Goal: Communication & Community: Answer question/provide support

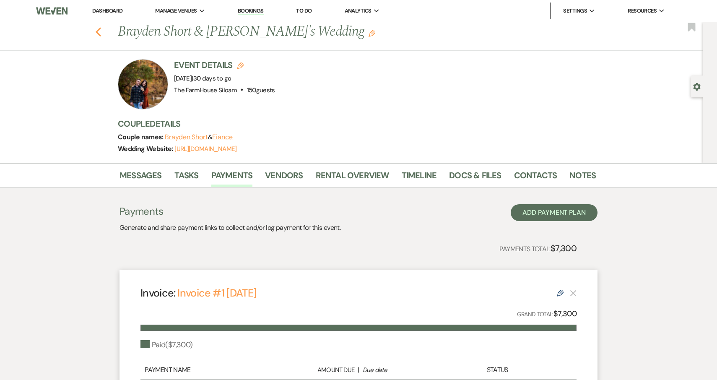
click at [98, 32] on icon "Previous" at bounding box center [98, 32] width 6 height 10
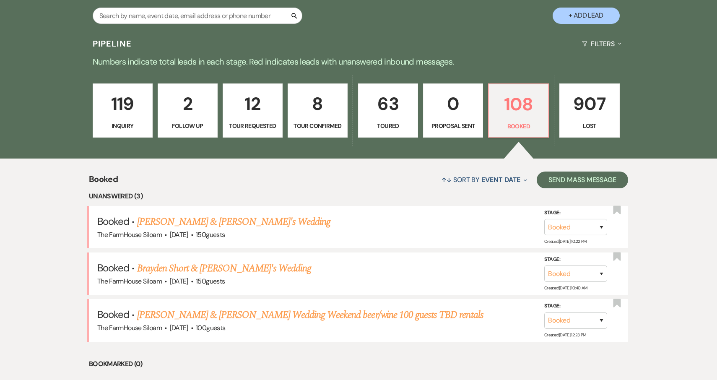
scroll to position [213, 0]
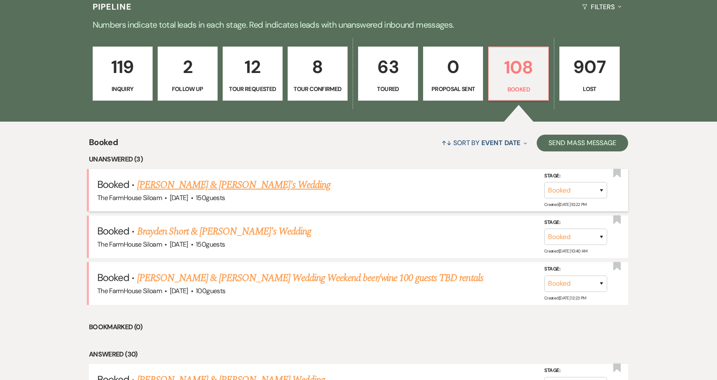
click at [208, 186] on link "[PERSON_NAME] & [PERSON_NAME]'s Wedding" at bounding box center [234, 184] width 194 height 15
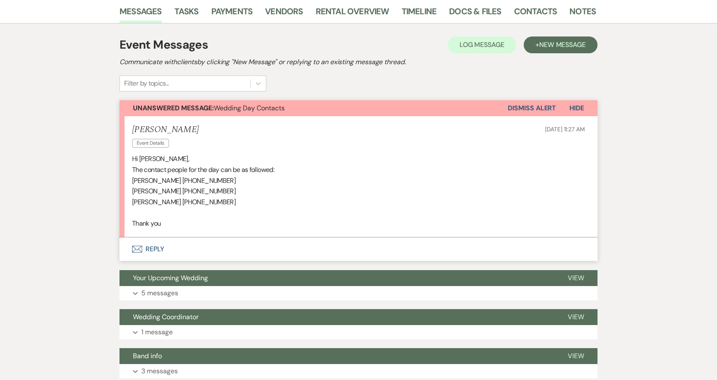
click at [153, 249] on button "Envelope Reply" at bounding box center [359, 248] width 478 height 23
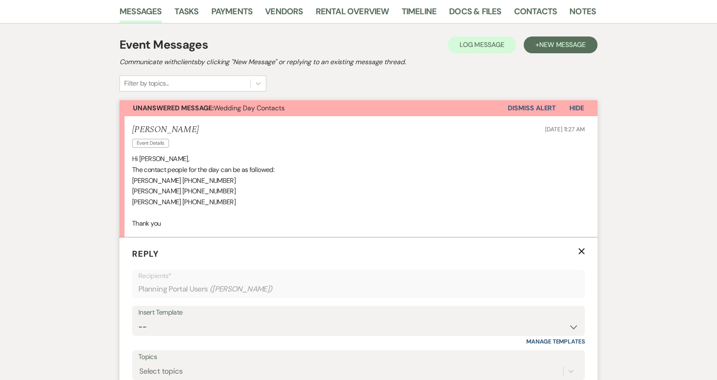
scroll to position [307, 0]
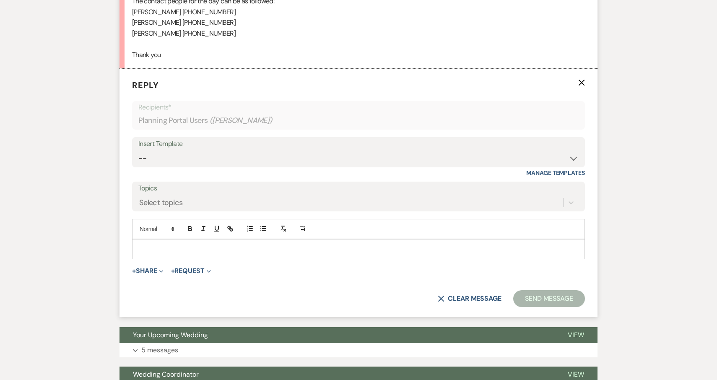
click at [148, 246] on p at bounding box center [359, 249] width 440 height 9
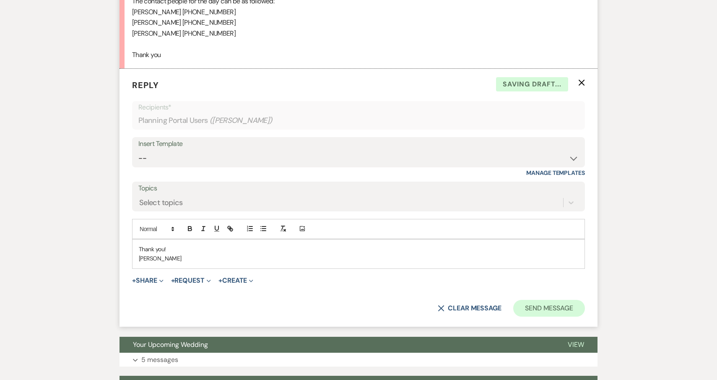
click at [561, 302] on button "Send Message" at bounding box center [549, 308] width 72 height 17
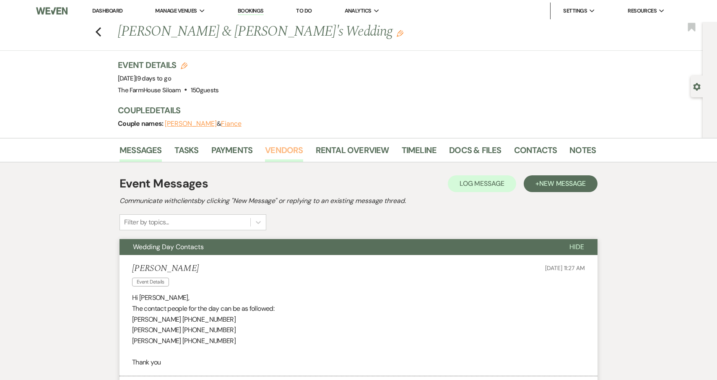
scroll to position [0, 0]
click at [98, 31] on icon "Previous" at bounding box center [98, 32] width 6 height 10
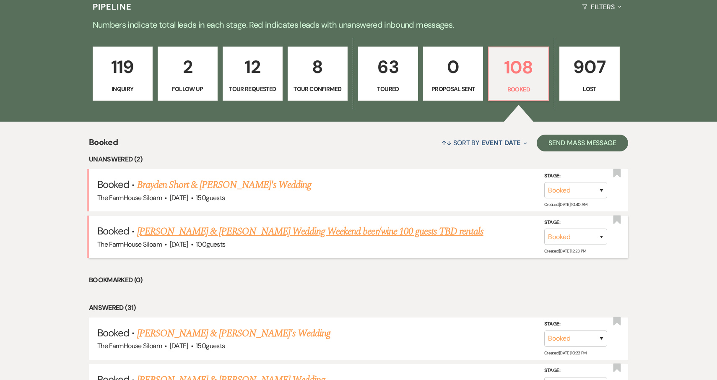
click at [184, 229] on link "[PERSON_NAME] & [PERSON_NAME] Wedding Weekend beer/wine 100 guests TBD rentals" at bounding box center [310, 231] width 346 height 15
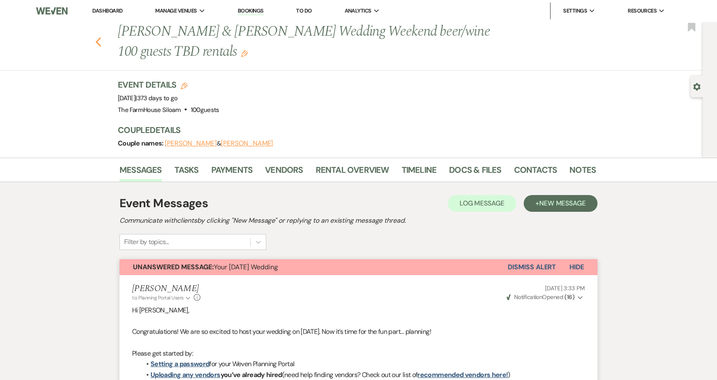
click at [96, 41] on use "button" at bounding box center [98, 41] width 5 height 9
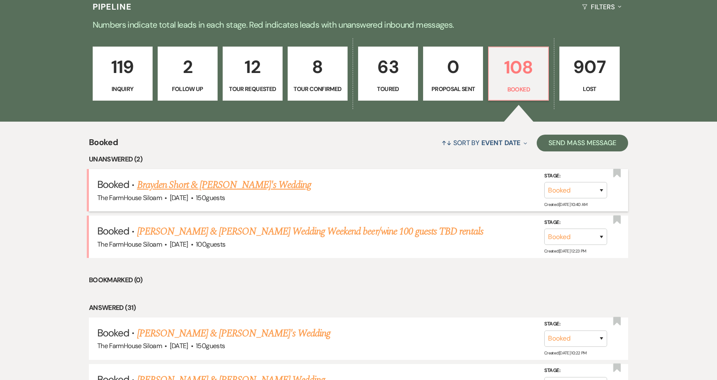
click at [181, 185] on link "Brayden Short & [PERSON_NAME]'s Wedding" at bounding box center [224, 184] width 175 height 15
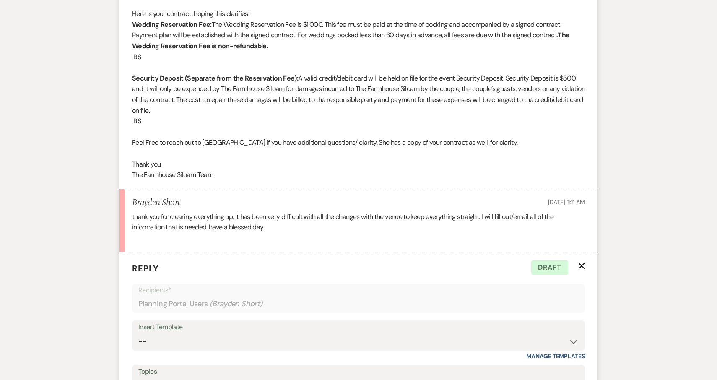
scroll to position [1183, 0]
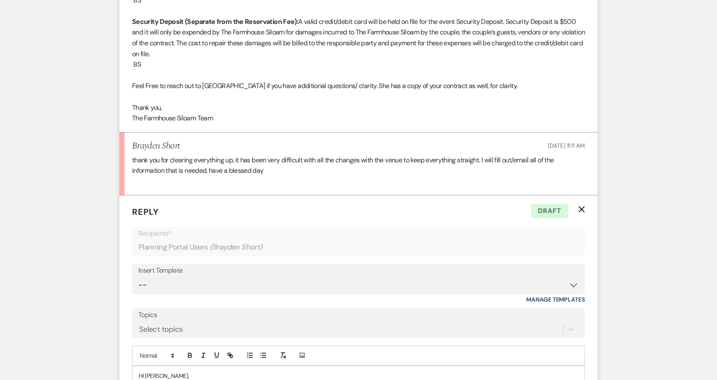
click at [581, 206] on use "button" at bounding box center [582, 209] width 6 height 6
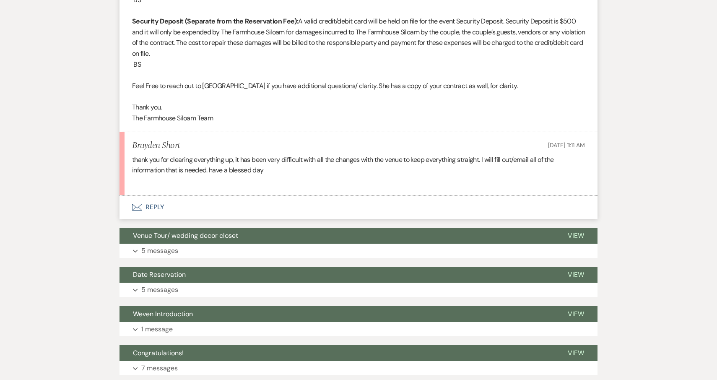
click at [145, 195] on button "Envelope Reply" at bounding box center [359, 206] width 478 height 23
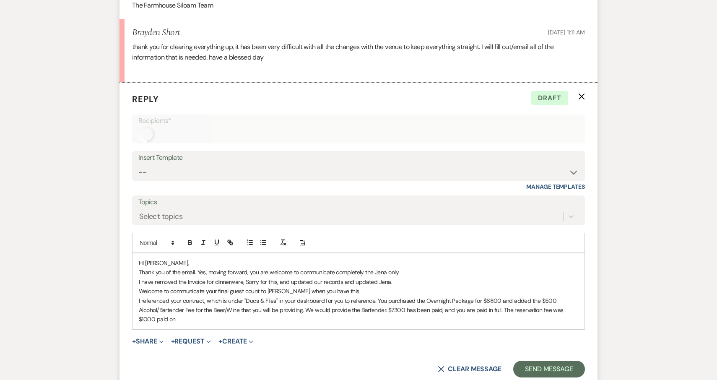
scroll to position [1318, 0]
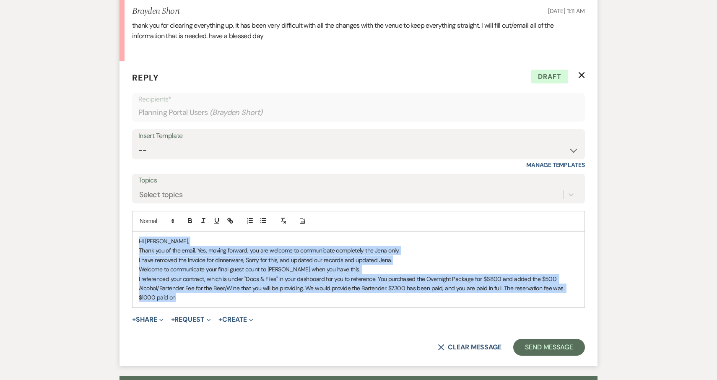
drag, startPoint x: 137, startPoint y: 217, endPoint x: 216, endPoint y: 291, distance: 107.7
click at [216, 291] on form "Reply X Draft Recipients* Planning Portal Users ( Brayden Short ) Insert Templa…" at bounding box center [359, 213] width 478 height 305
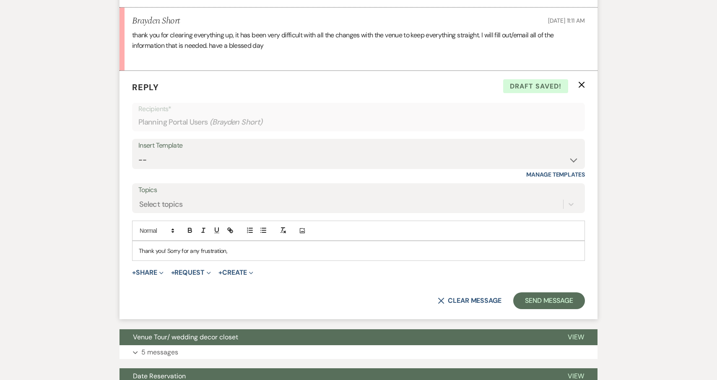
scroll to position [1307, 0]
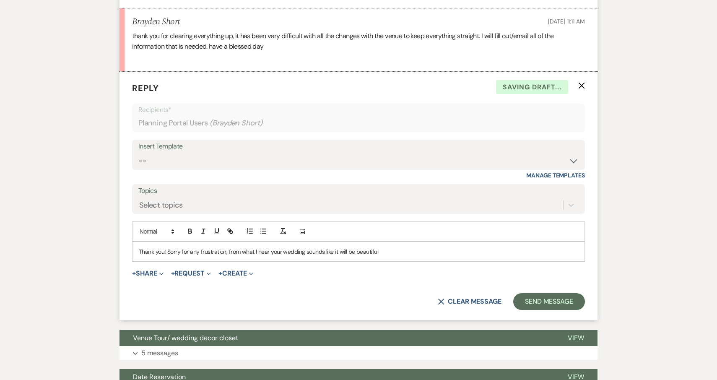
click at [270, 247] on p "Thank you! Sorry for any frustration, from what I hear your wedding sounds like…" at bounding box center [359, 251] width 440 height 9
click at [416, 247] on p "Thank you! Sorry for any frustration, from what I hear from [GEOGRAPHIC_DATA] y…" at bounding box center [359, 251] width 440 height 9
click at [385, 247] on p "Thank you! Sorry for any frustration, from what I hear from [PERSON_NAME] your …" at bounding box center [359, 251] width 440 height 9
click at [472, 247] on p "Thank you! Sorry for any frustration, from what I hear from [PERSON_NAME] your …" at bounding box center [359, 251] width 440 height 9
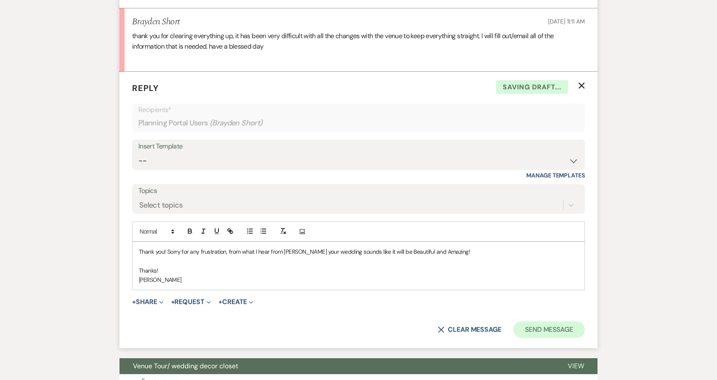
click at [539, 321] on button "Send Message" at bounding box center [549, 329] width 72 height 17
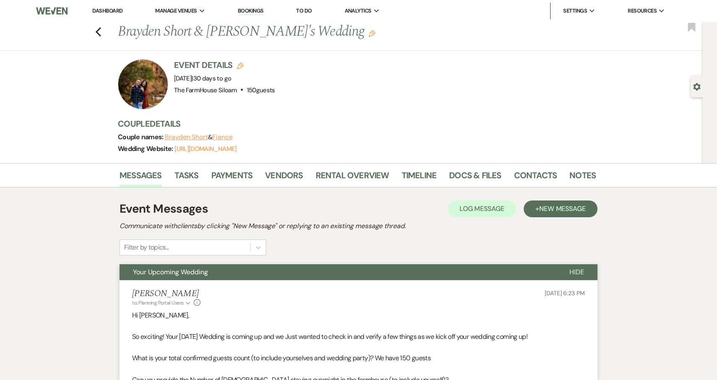
scroll to position [0, 0]
click at [97, 34] on icon "Previous" at bounding box center [98, 32] width 6 height 10
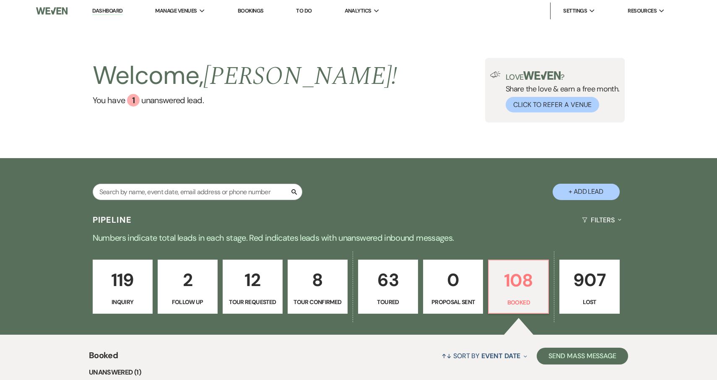
click at [131, 290] on p "119" at bounding box center [122, 280] width 49 height 28
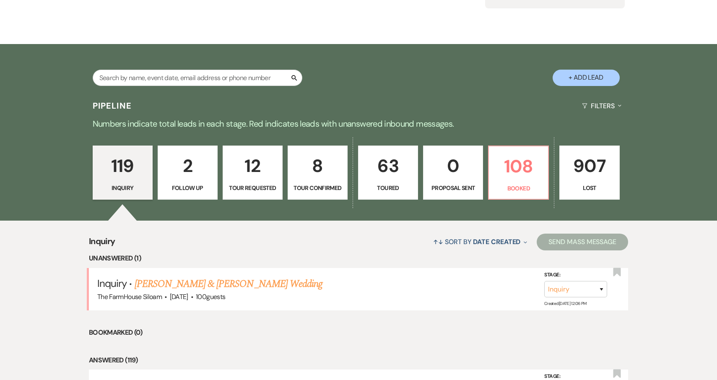
scroll to position [129, 0]
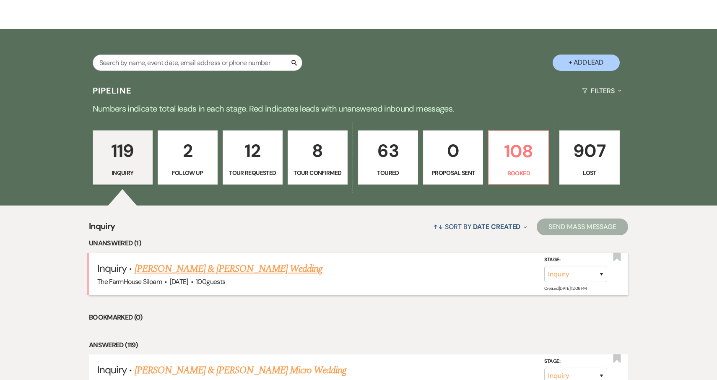
click at [161, 268] on link "[PERSON_NAME] & [PERSON_NAME] Wedding" at bounding box center [229, 268] width 188 height 15
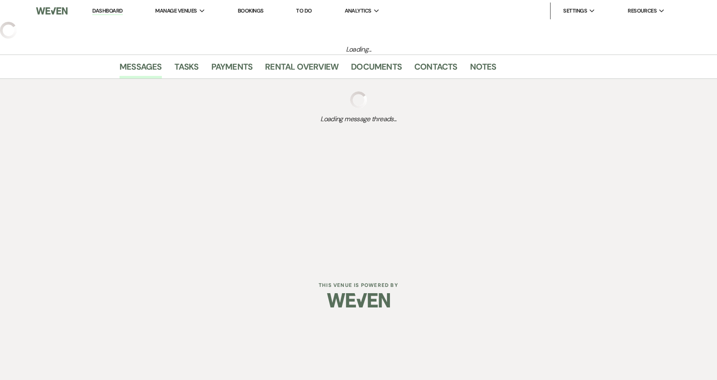
select select "5"
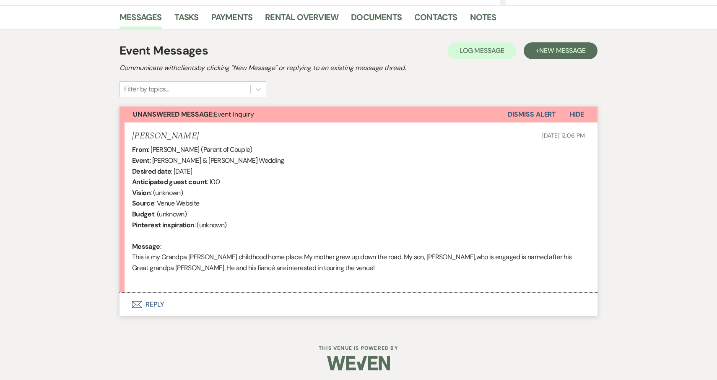
scroll to position [205, 0]
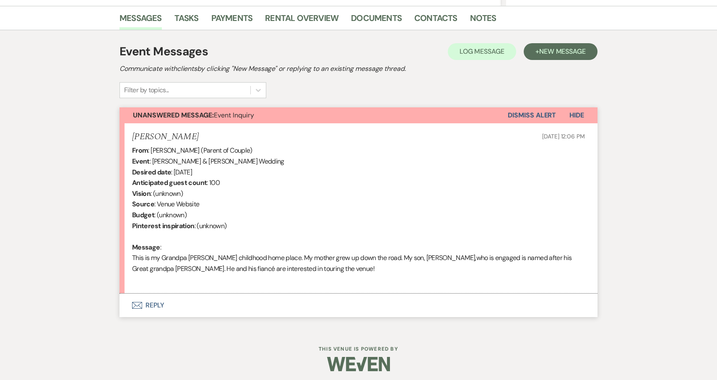
click at [149, 298] on button "Envelope Reply" at bounding box center [359, 305] width 478 height 23
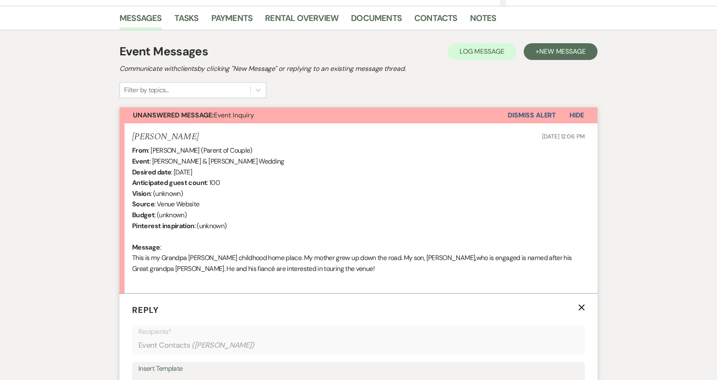
scroll to position [429, 0]
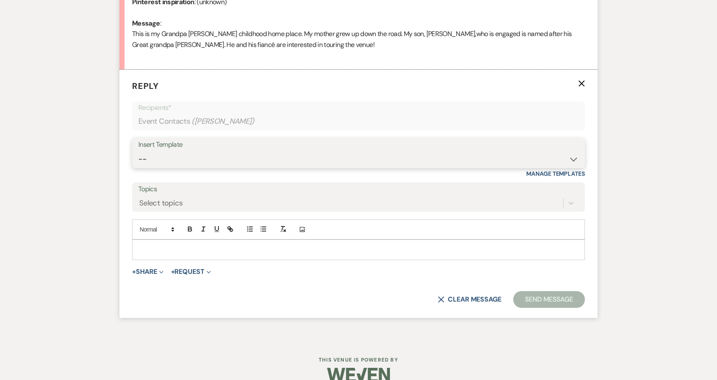
select select "2711"
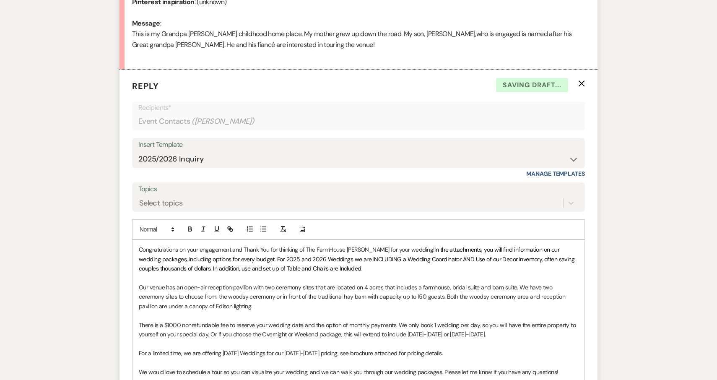
click at [138, 247] on div "Congratulations on your engagement and Thank You for thinking of The FarmHouse …" at bounding box center [359, 339] width 452 height 198
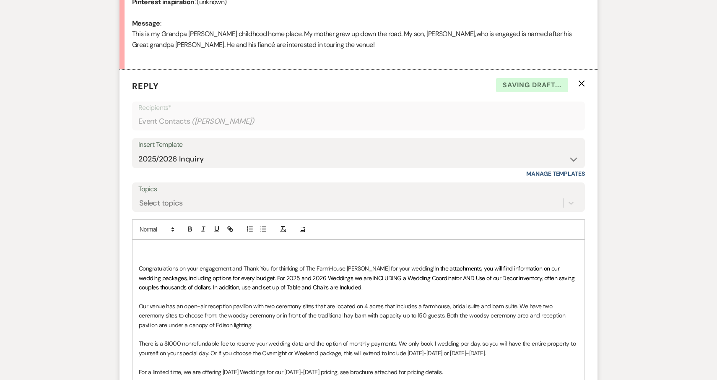
click at [152, 255] on p at bounding box center [359, 259] width 440 height 9
click at [156, 245] on p at bounding box center [359, 249] width 440 height 9
click at [157, 246] on p "Wow! that's great! Yes" at bounding box center [359, 249] width 440 height 9
click at [213, 245] on p "Wow! That's great! Yes" at bounding box center [359, 249] width 440 height 9
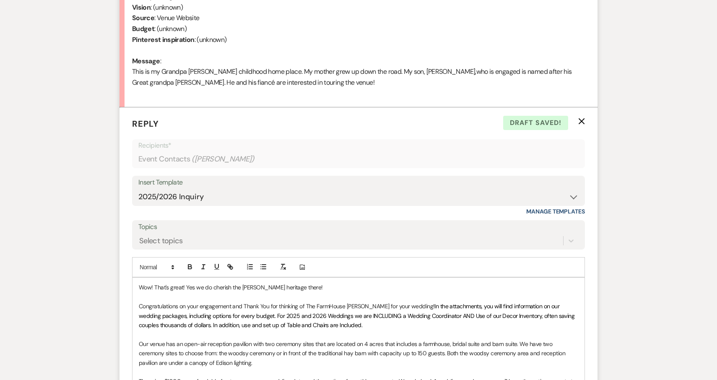
scroll to position [390, 0]
click at [139, 284] on p "Wow! That's great! Yes we do cherish the [PERSON_NAME] heritage there!" at bounding box center [359, 288] width 440 height 9
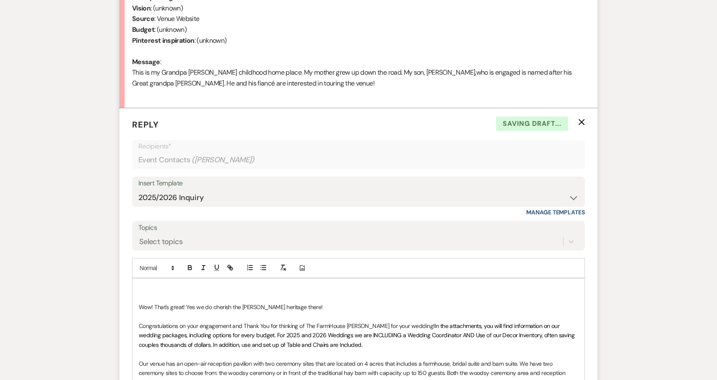
click at [307, 302] on p "Wow! That's great! Yes we do cherish the [PERSON_NAME] heritage there!" at bounding box center [359, 306] width 440 height 9
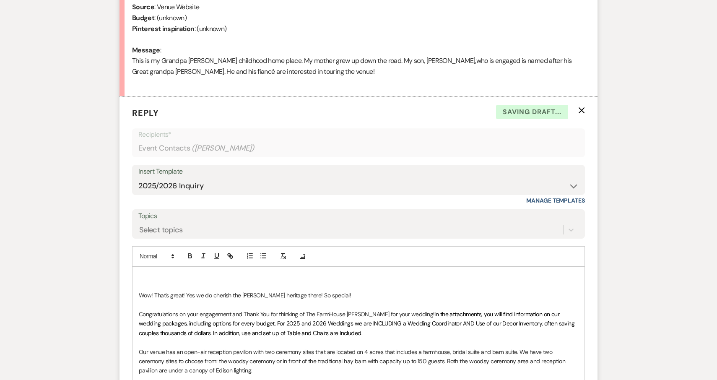
scroll to position [404, 0]
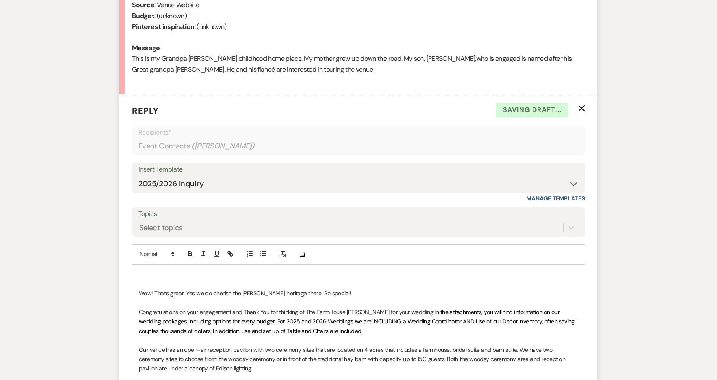
click at [238, 273] on p at bounding box center [359, 274] width 440 height 9
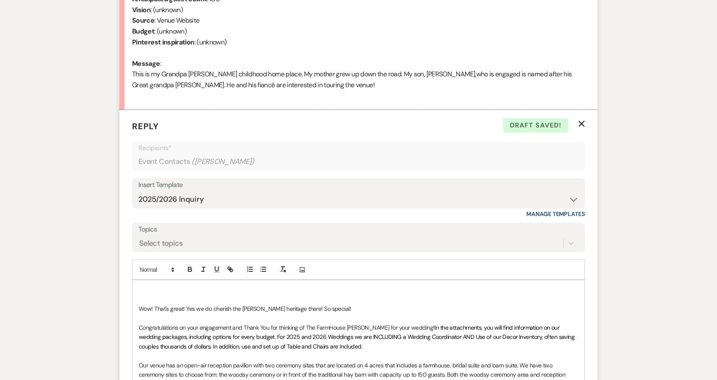
scroll to position [393, 0]
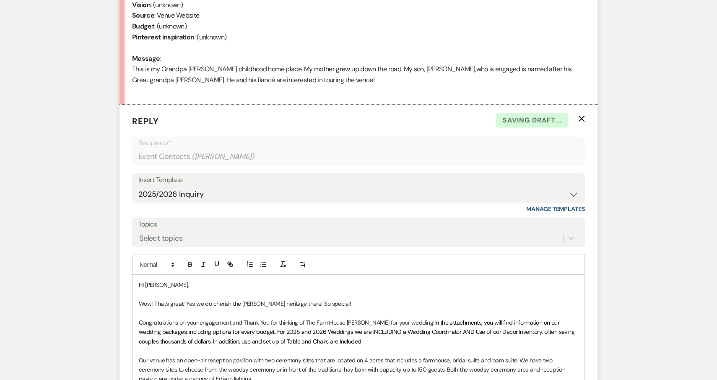
click at [227, 292] on p at bounding box center [359, 294] width 440 height 9
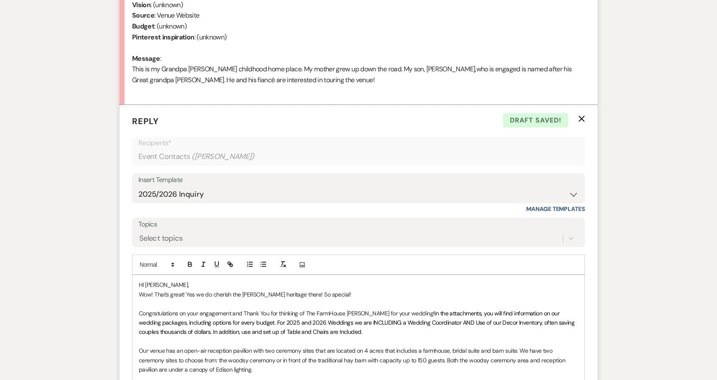
click at [199, 309] on p "Congratulations on your engagement and Thank You for thinking of The FarmHouse …" at bounding box center [359, 323] width 440 height 28
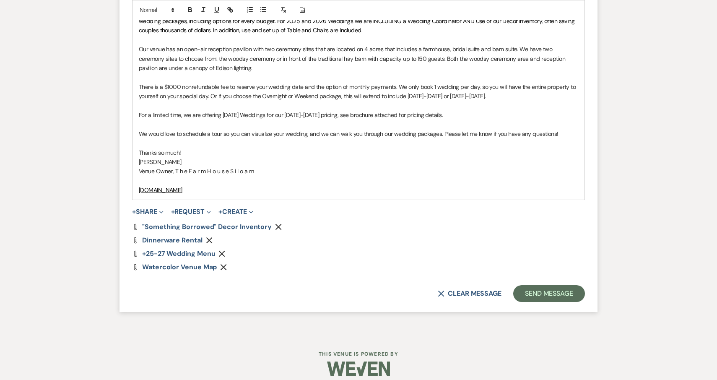
scroll to position [695, 0]
click at [563, 130] on p "We would love to schedule a tour so you can visualize your wedding, and we can …" at bounding box center [359, 134] width 440 height 9
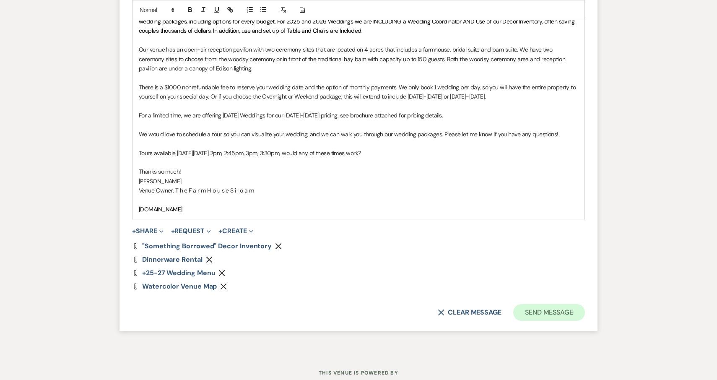
click at [553, 304] on button "Send Message" at bounding box center [549, 312] width 72 height 17
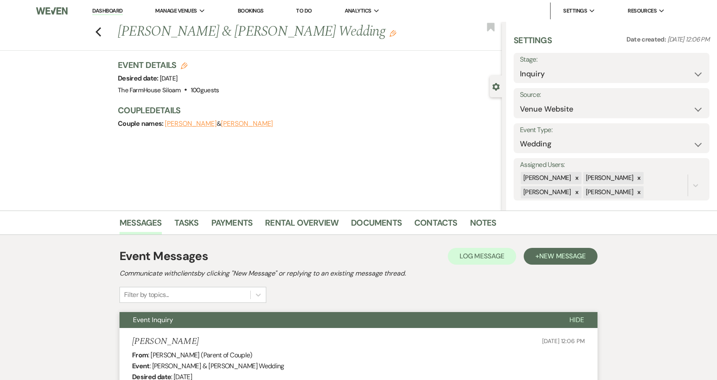
scroll to position [0, 0]
click at [98, 30] on use "button" at bounding box center [98, 31] width 5 height 9
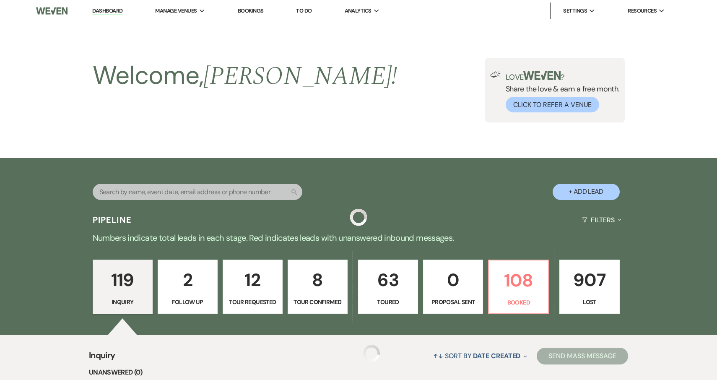
scroll to position [129, 0]
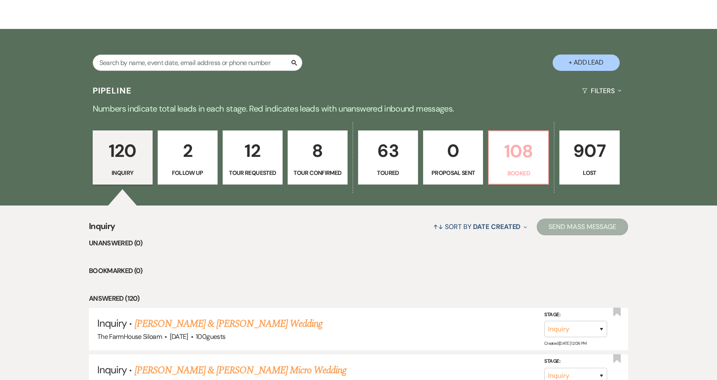
click at [522, 162] on p "108" at bounding box center [518, 151] width 49 height 28
